Goal: Navigation & Orientation: Find specific page/section

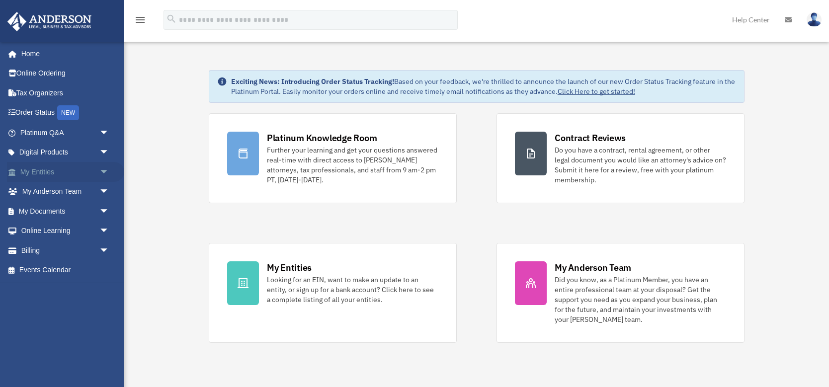
click at [105, 169] on span "arrow_drop_down" at bounding box center [109, 172] width 20 height 20
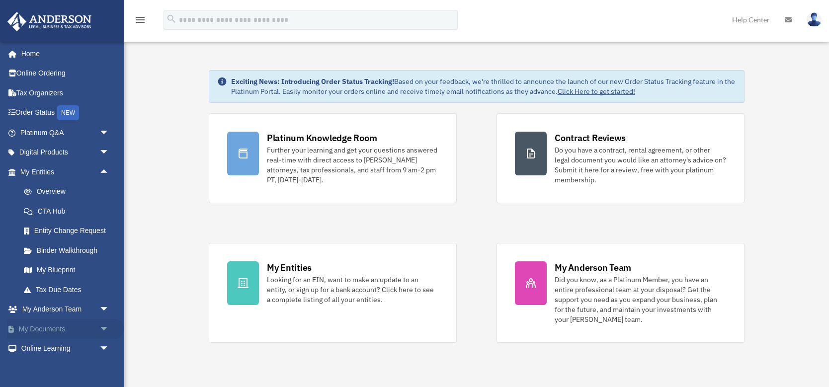
click at [105, 328] on span "arrow_drop_down" at bounding box center [109, 329] width 20 height 20
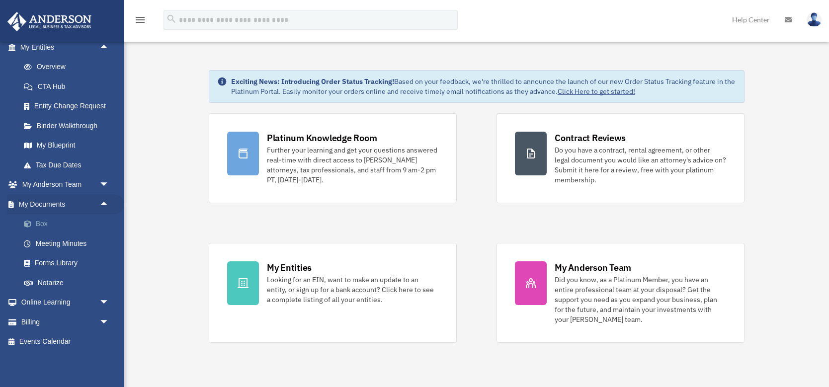
click at [38, 223] on link "Box" at bounding box center [69, 224] width 110 height 20
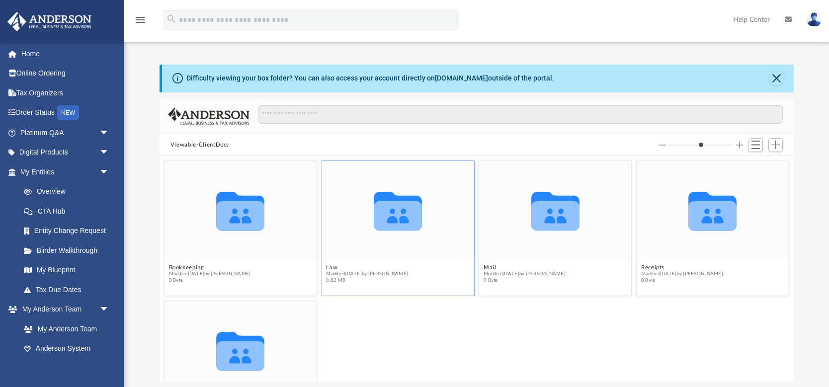
click at [403, 209] on icon "grid" at bounding box center [398, 211] width 48 height 39
click at [393, 233] on icon "Collaborated Folder" at bounding box center [397, 210] width 91 height 59
click at [395, 206] on icon "grid" at bounding box center [398, 216] width 48 height 30
click at [393, 211] on icon "grid" at bounding box center [398, 211] width 48 height 39
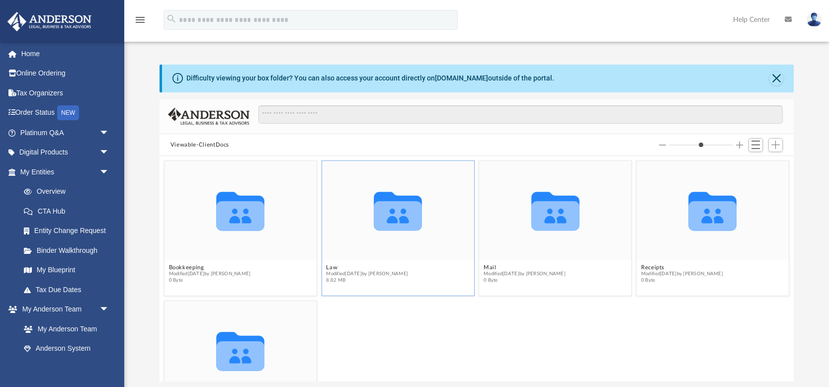
click at [338, 279] on span "8.82 MB" at bounding box center [367, 280] width 82 height 6
click at [397, 207] on icon "grid" at bounding box center [398, 216] width 48 height 30
click at [778, 75] on button "Close" at bounding box center [776, 79] width 14 height 14
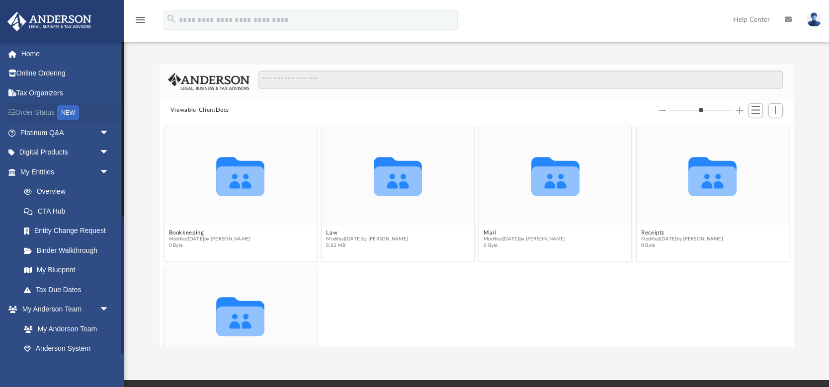
click at [34, 113] on link "Order Status NEW" at bounding box center [65, 113] width 117 height 20
